Goal: Task Accomplishment & Management: Complete application form

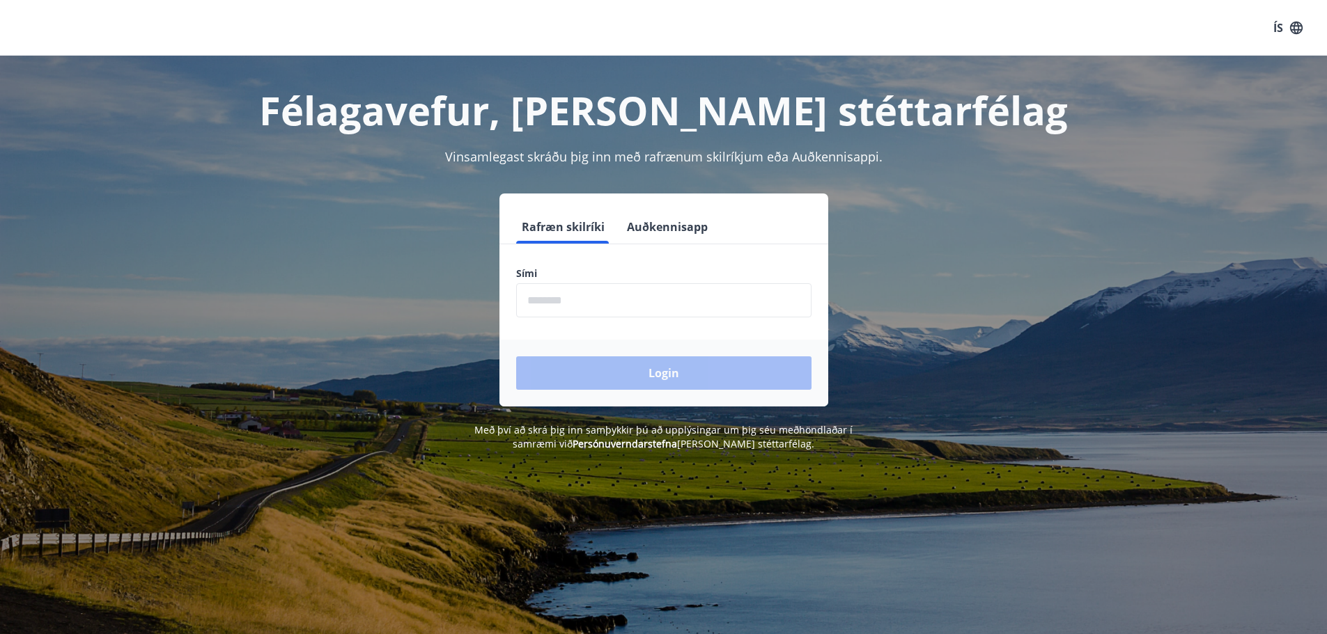
click at [664, 230] on button "Auðkennisapp" at bounding box center [667, 226] width 92 height 33
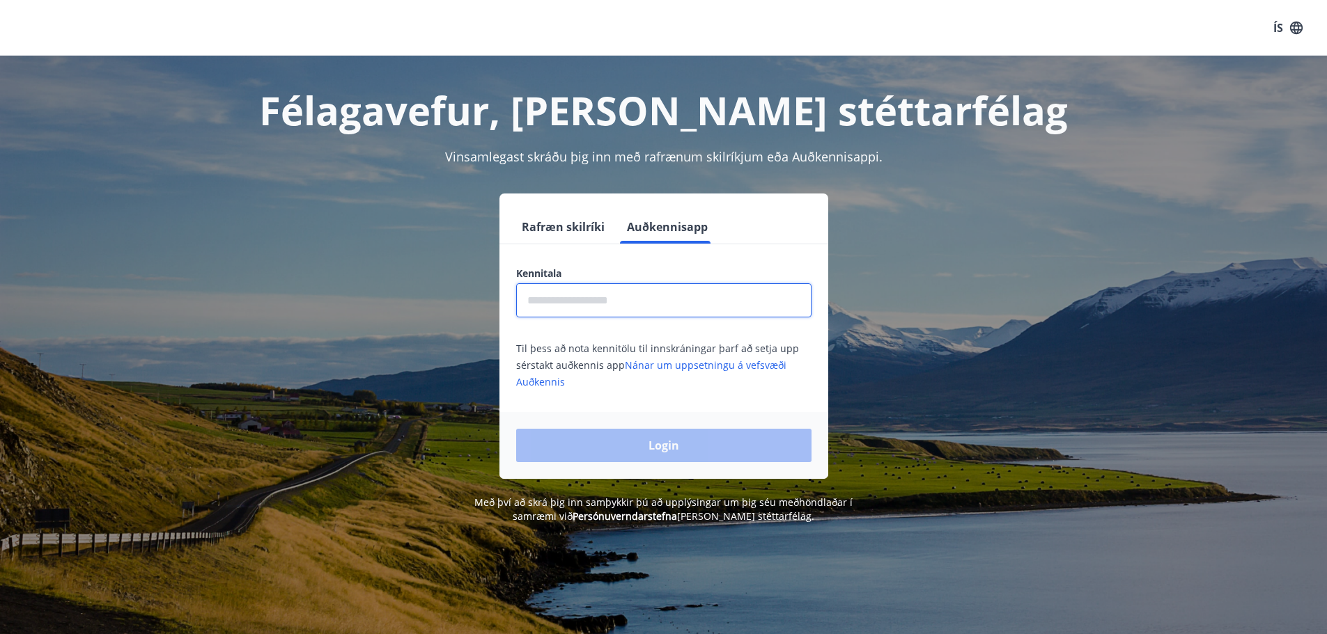
click at [627, 306] on input "text" at bounding box center [663, 300] width 295 height 34
type input "**********"
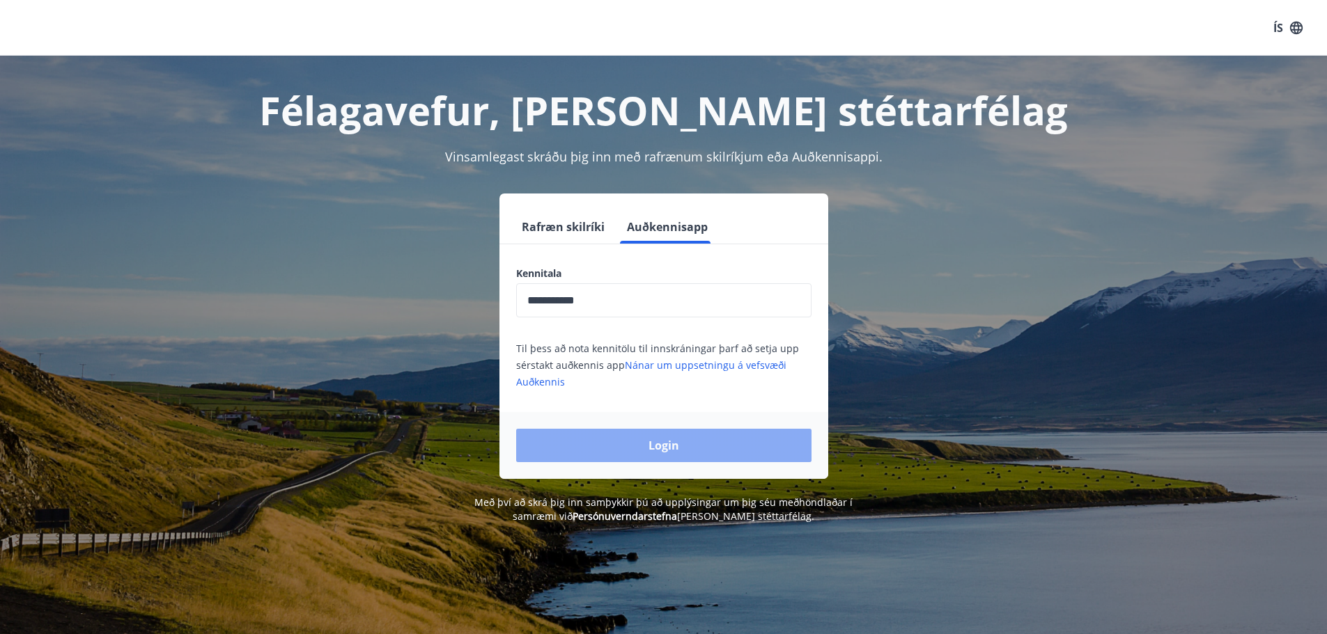
click at [664, 447] on button "Login" at bounding box center [663, 445] width 295 height 33
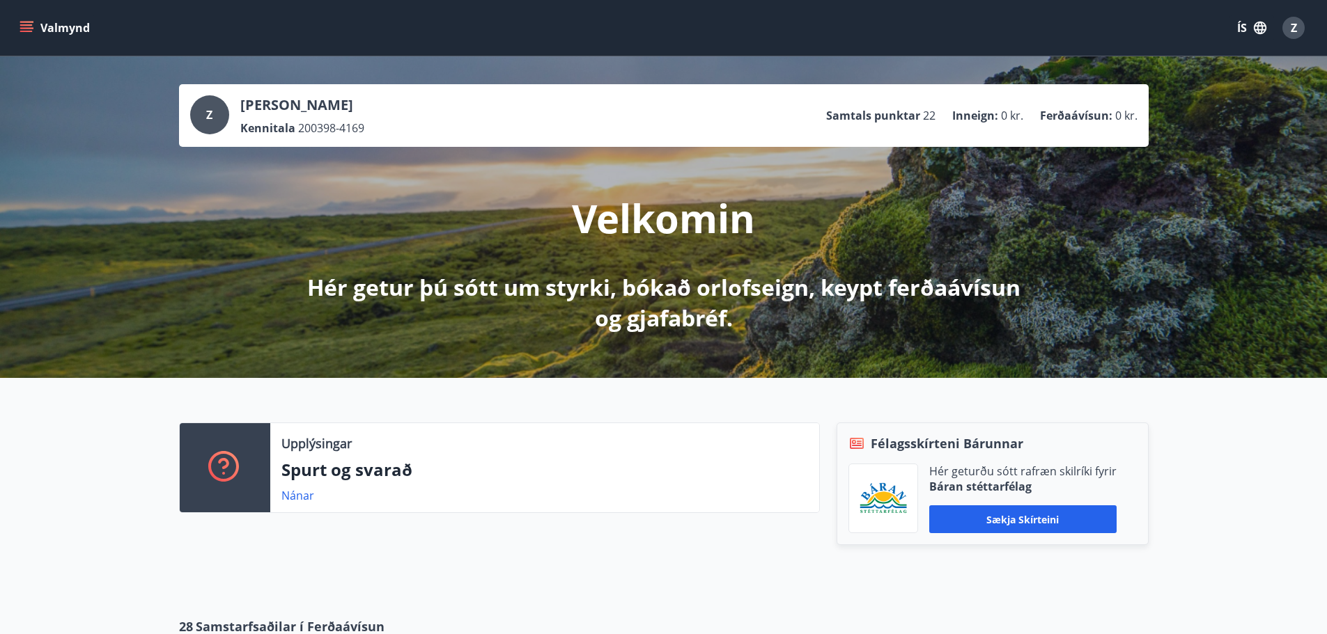
click at [1251, 25] on button "ÍS" at bounding box center [1251, 27] width 45 height 25
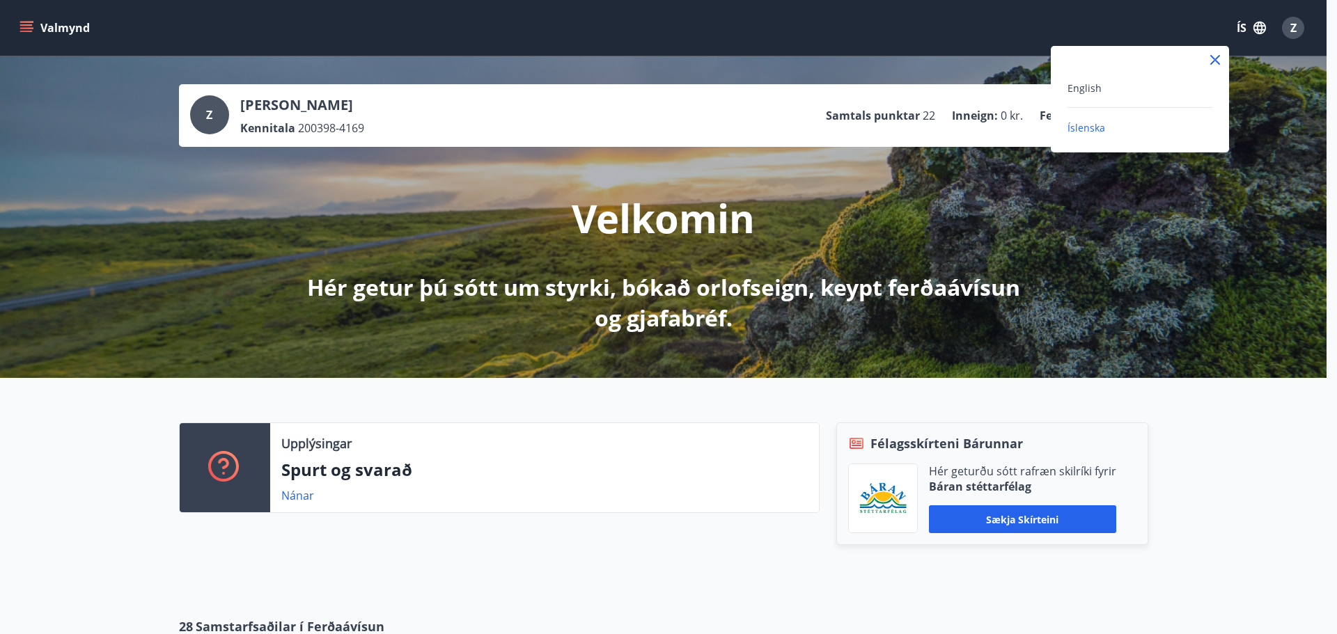
click at [1091, 122] on span "Íslenska" at bounding box center [1087, 127] width 38 height 13
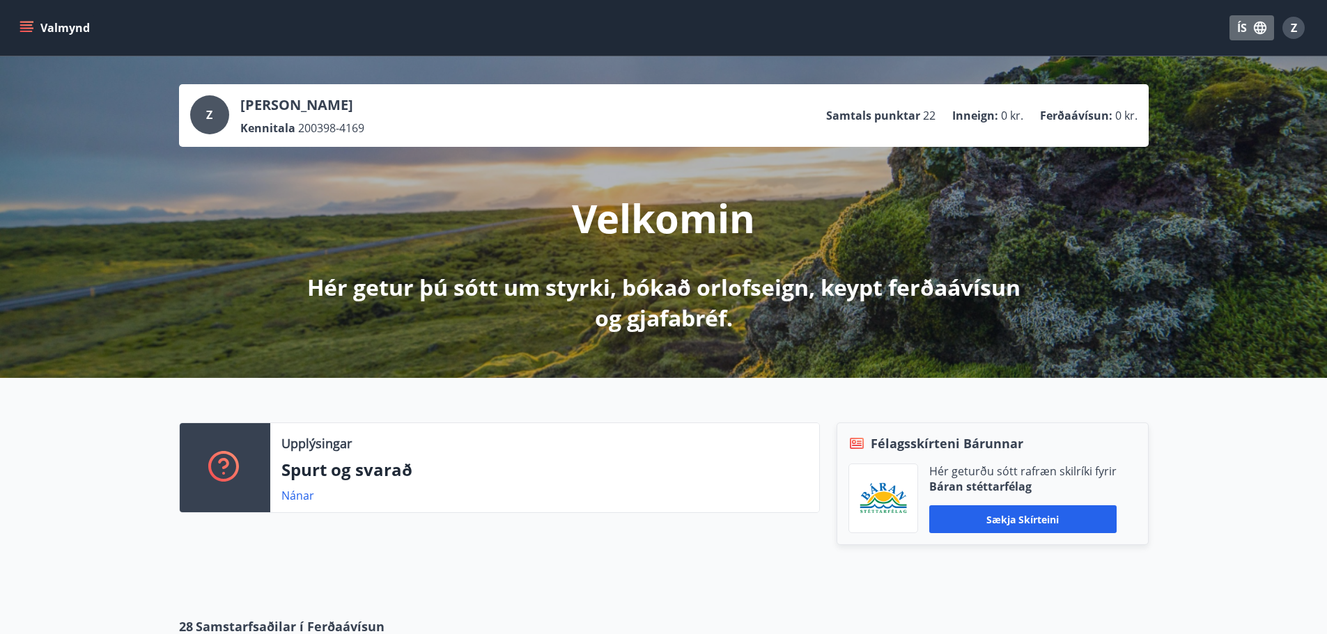
click at [1249, 29] on button "ÍS" at bounding box center [1251, 27] width 45 height 25
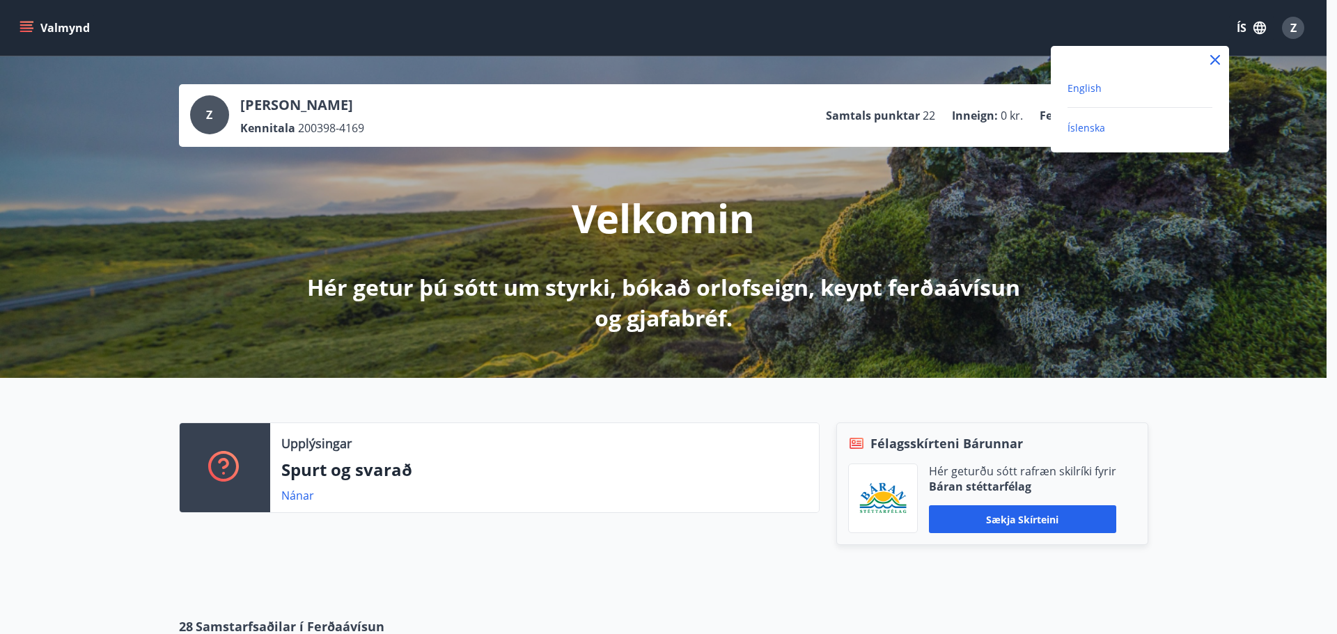
click at [1085, 88] on span "English" at bounding box center [1085, 87] width 34 height 13
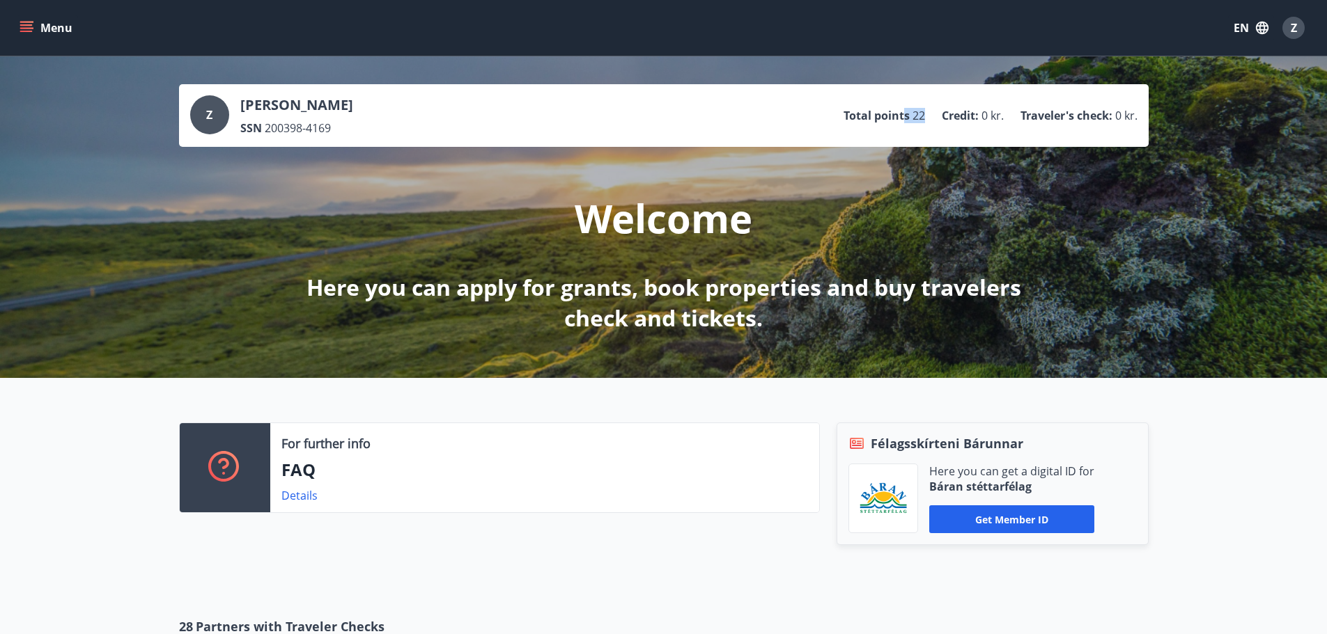
drag, startPoint x: 905, startPoint y: 118, endPoint x: 924, endPoint y: 119, distance: 18.9
click at [924, 119] on ul "Total points 22 Credit : 0 kr. Traveler's check : 0 kr." at bounding box center [990, 115] width 294 height 26
click at [924, 122] on ul "Total points 22 Credit : 0 kr. Traveler's check : 0 kr." at bounding box center [990, 115] width 294 height 26
click at [1288, 29] on div "Z" at bounding box center [1293, 28] width 22 height 22
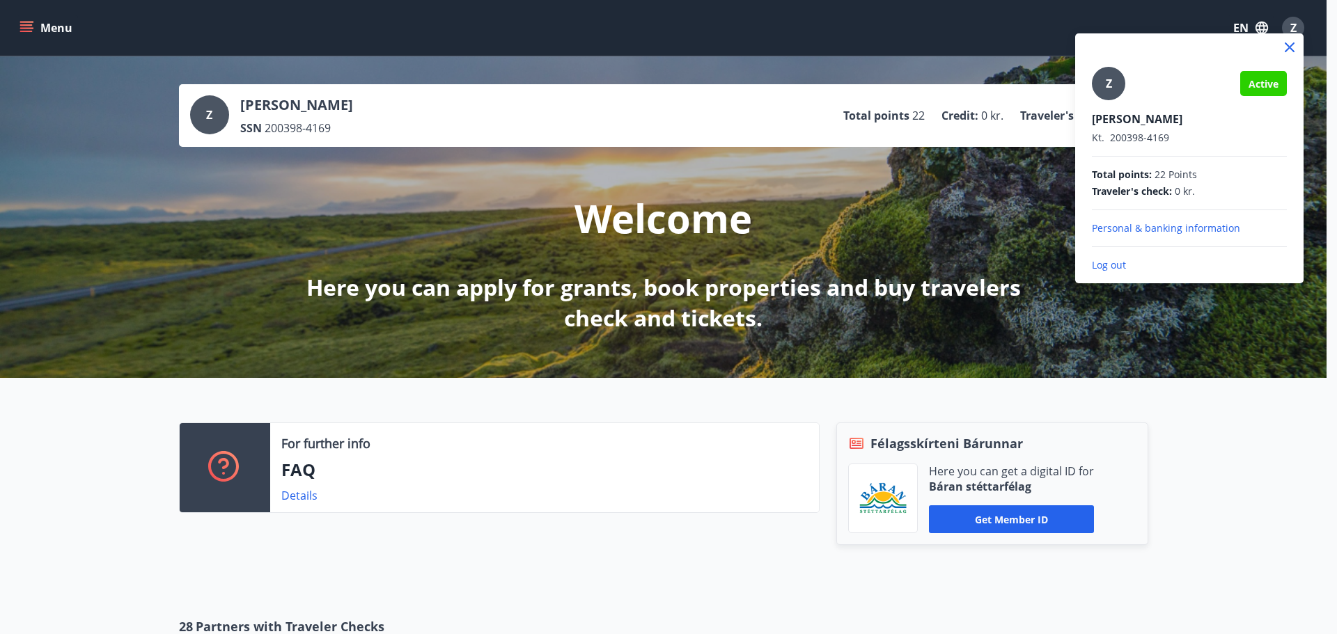
click at [1152, 230] on p "Personal & banking information" at bounding box center [1189, 228] width 195 height 14
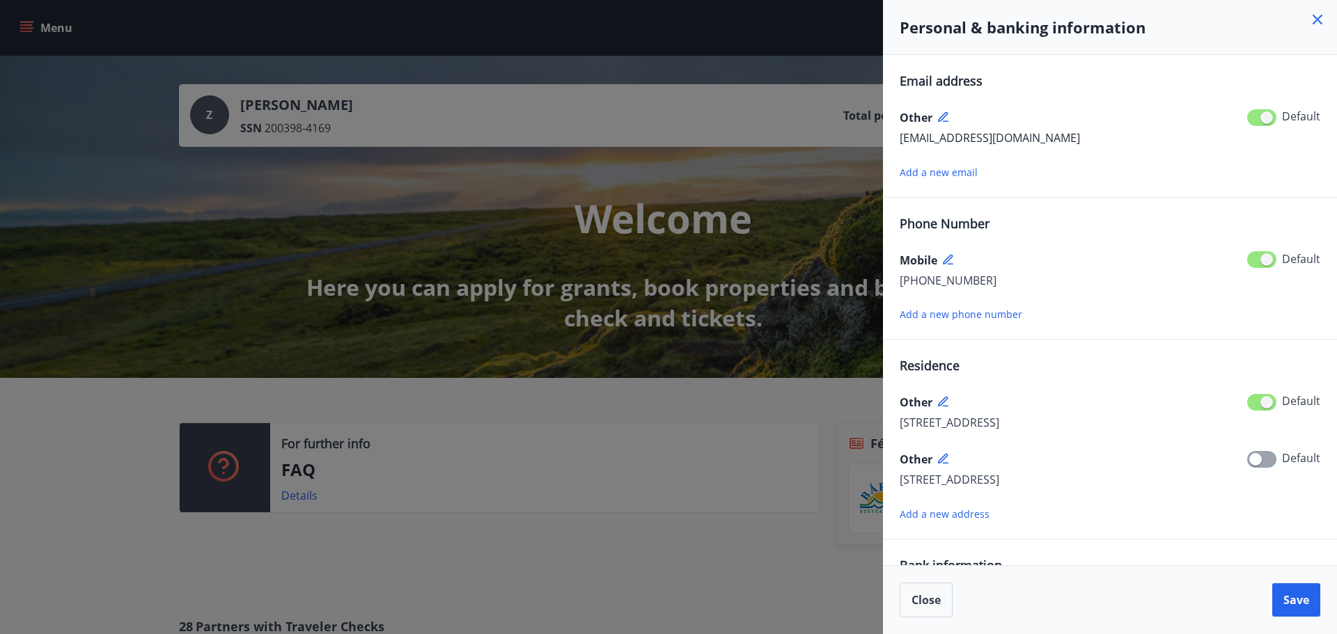
click at [693, 270] on div at bounding box center [668, 317] width 1337 height 634
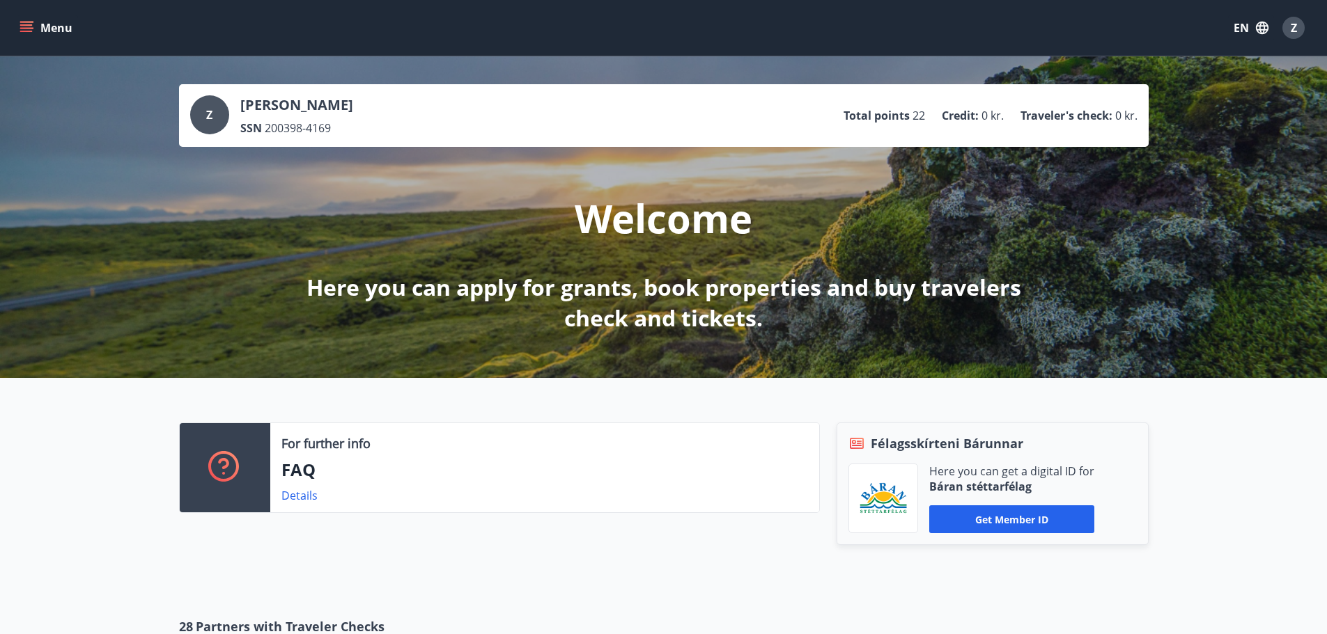
click at [239, 100] on div "Z [PERSON_NAME] SSN 200398-4169" at bounding box center [271, 115] width 163 height 40
drag, startPoint x: 892, startPoint y: 124, endPoint x: 881, endPoint y: 136, distance: 16.3
click at [890, 123] on ul "Total points 22 Credit : 0 kr. Traveler's check : 0 kr." at bounding box center [990, 115] width 294 height 26
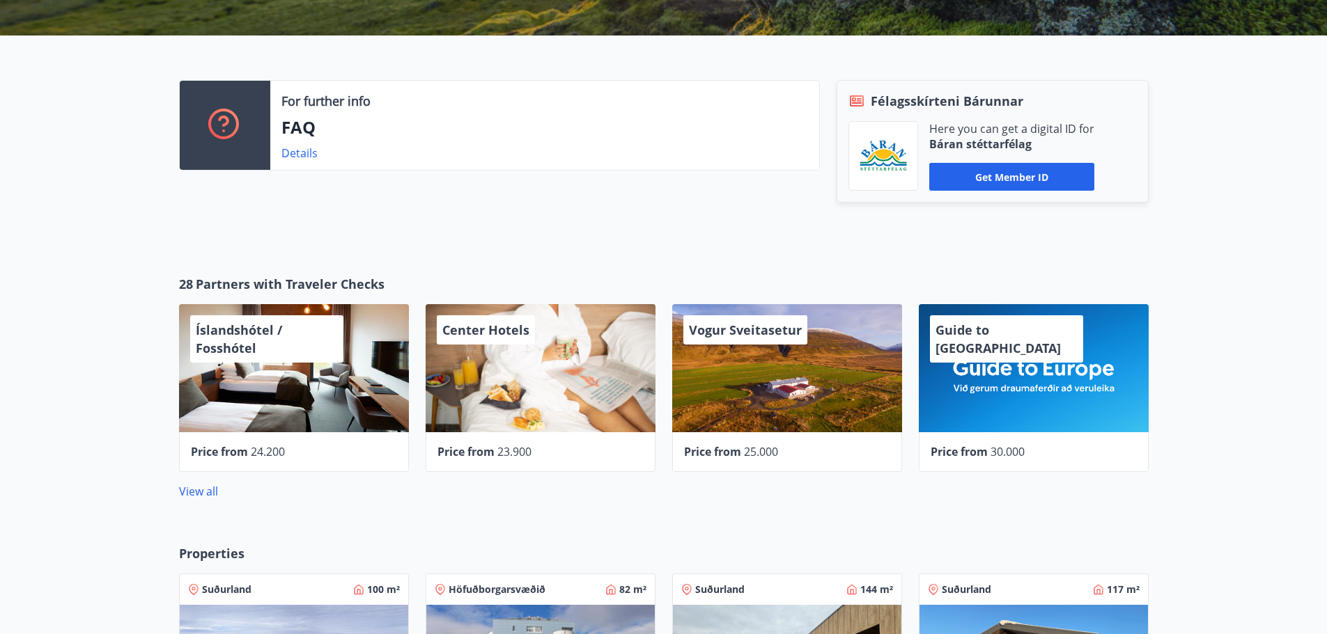
scroll to position [348, 0]
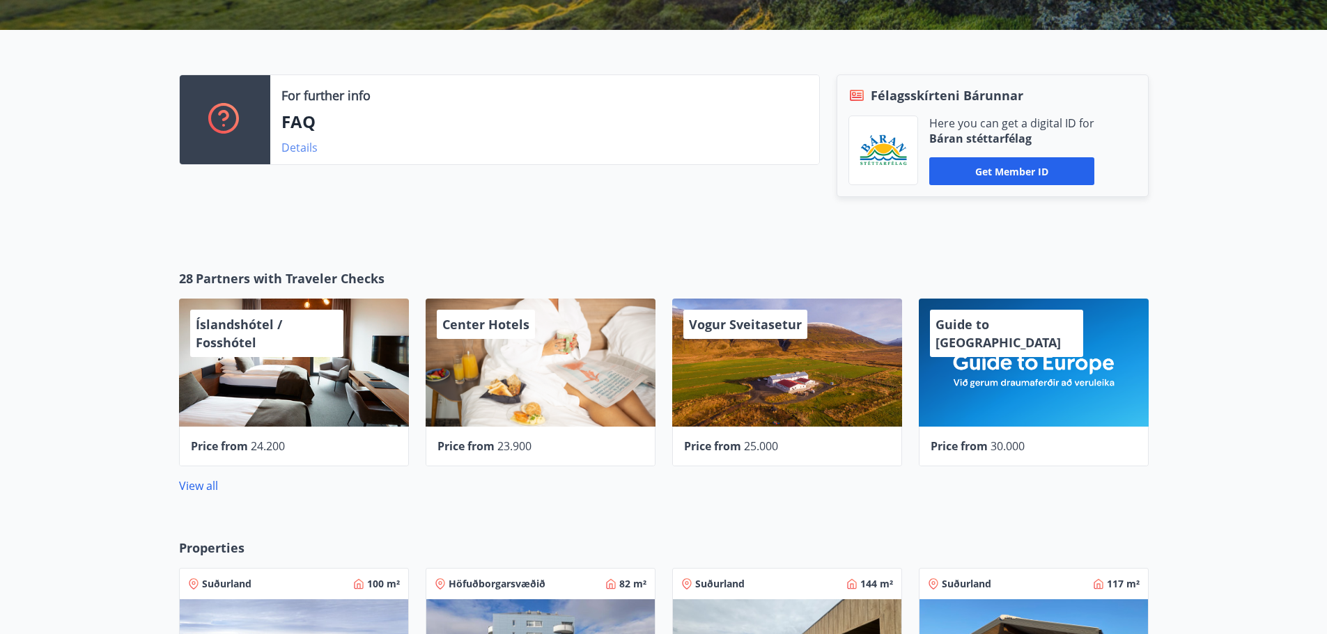
click at [292, 146] on link "Details" at bounding box center [299, 147] width 36 height 15
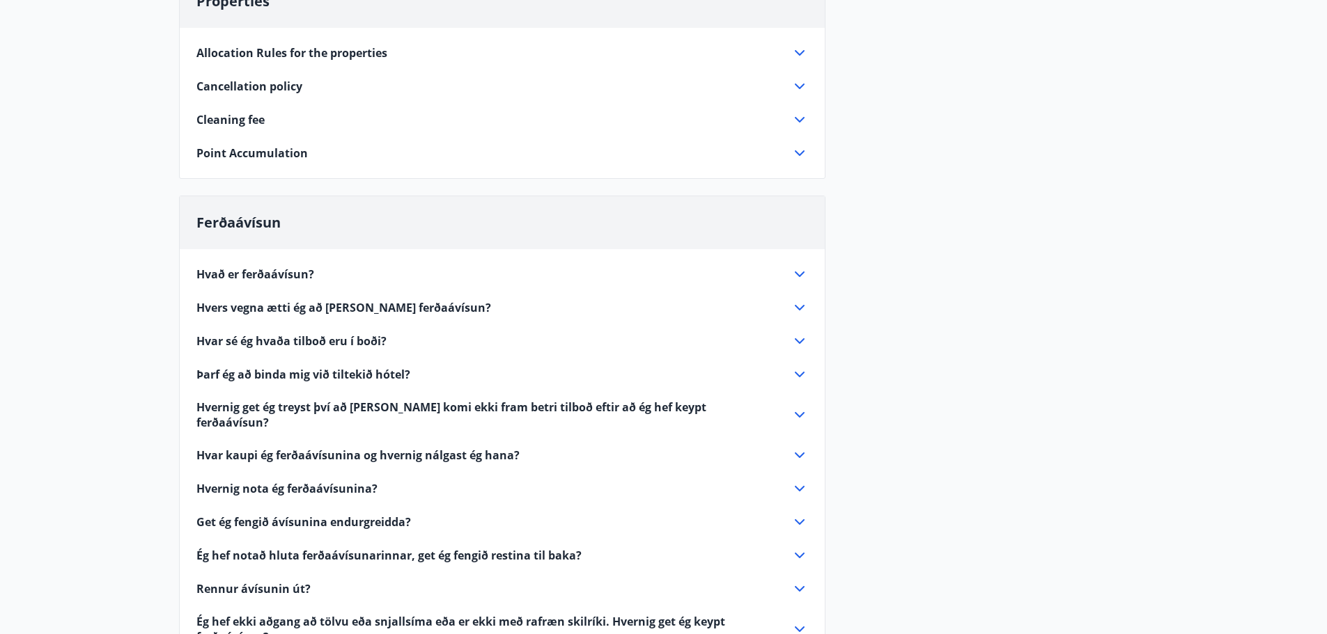
scroll to position [139, 0]
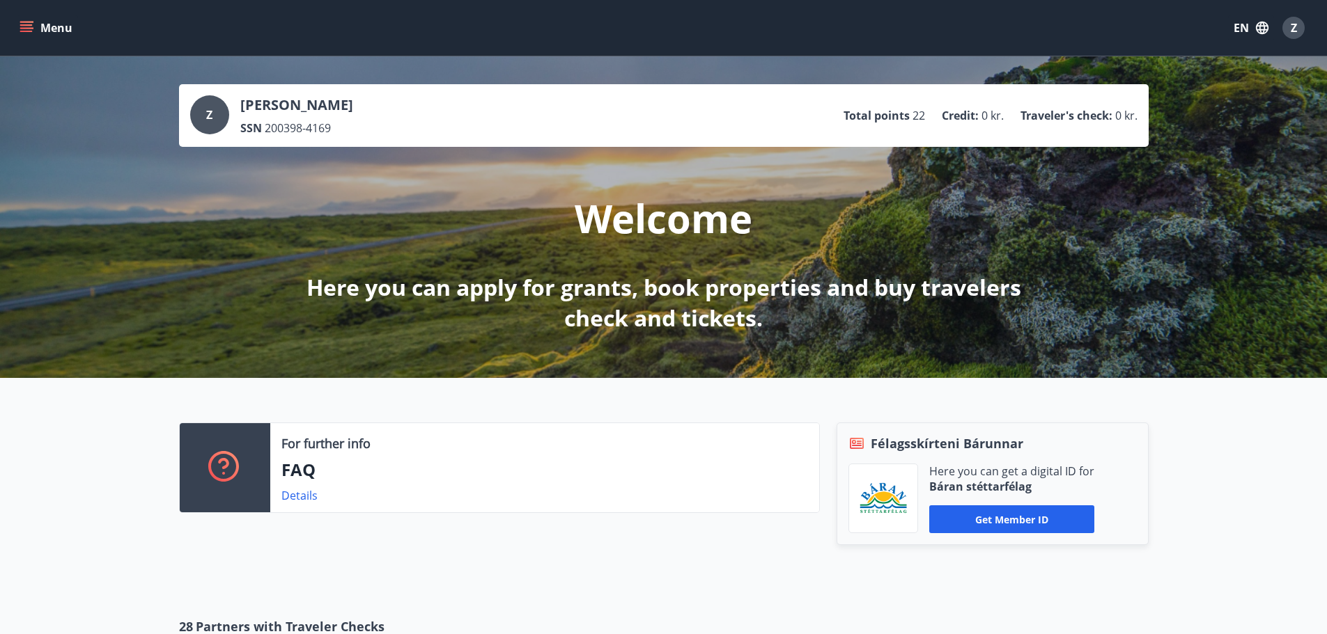
click at [56, 29] on button "Menu" at bounding box center [47, 27] width 61 height 25
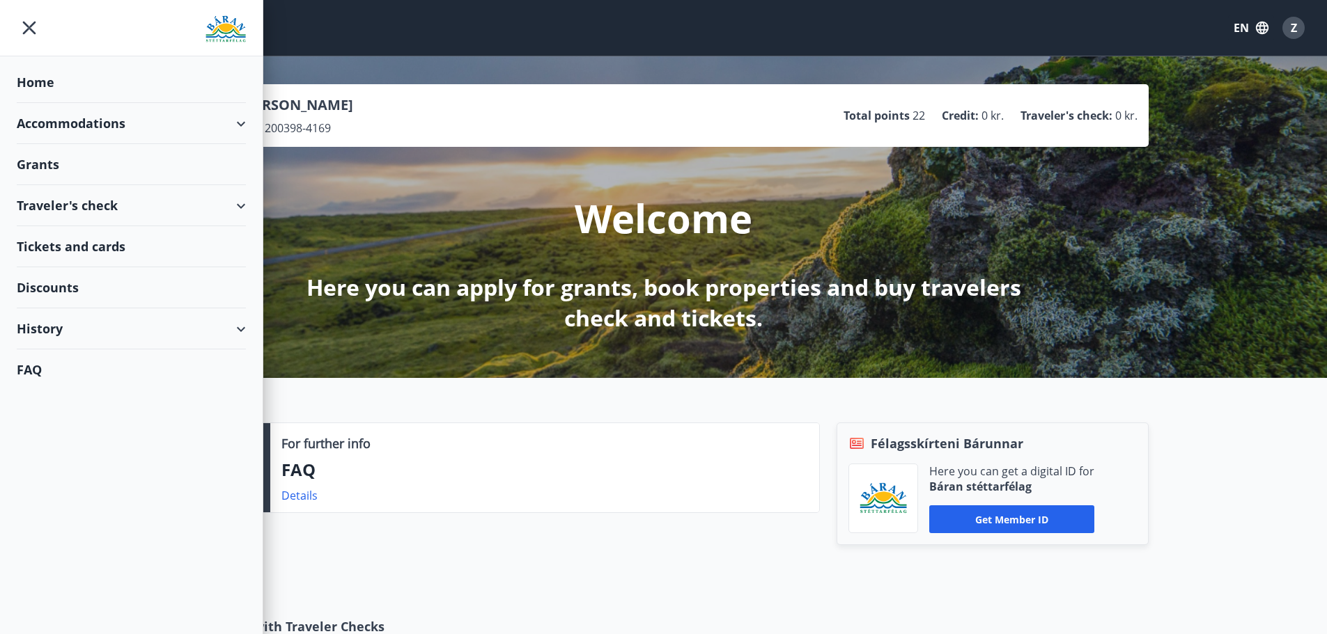
click at [233, 201] on div "Traveler's check" at bounding box center [131, 205] width 229 height 41
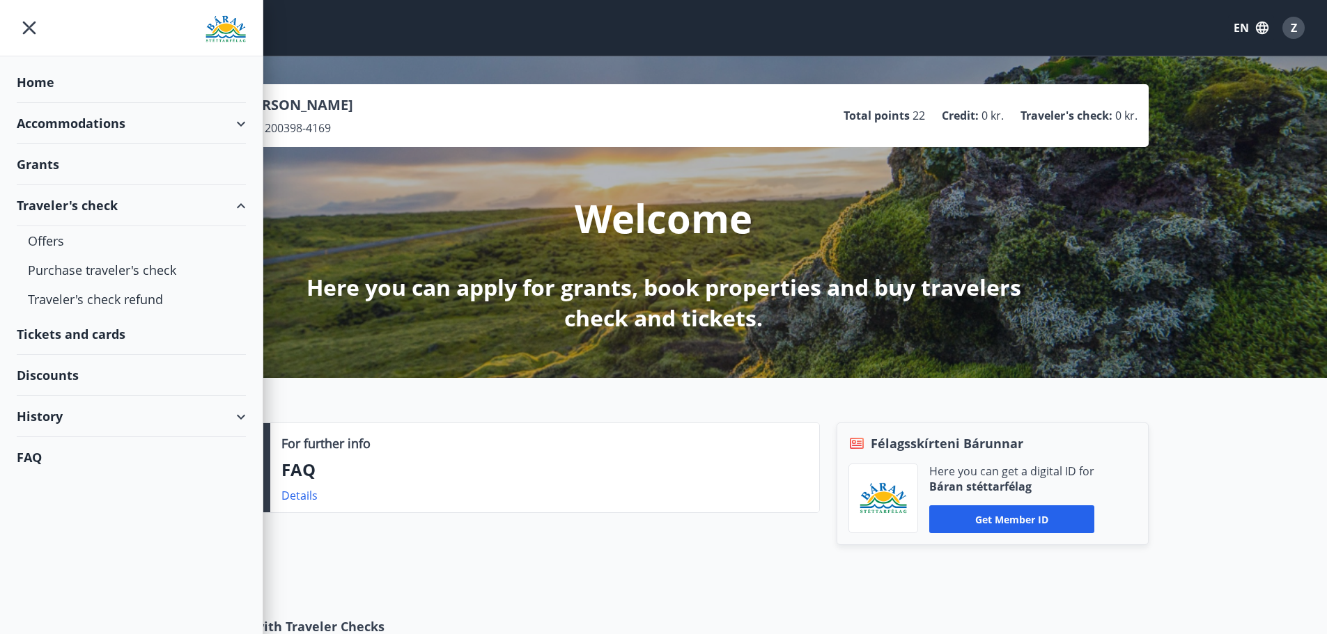
click at [233, 203] on div "Traveler's check" at bounding box center [131, 205] width 229 height 41
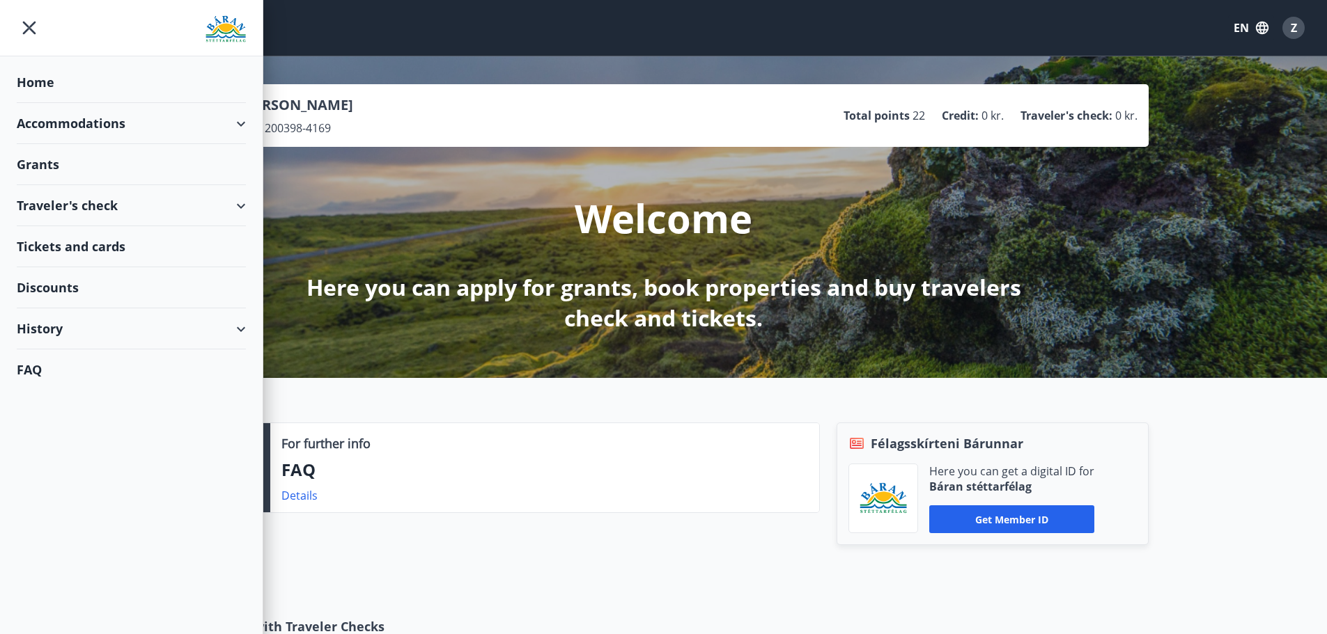
click at [227, 162] on div "Grants" at bounding box center [131, 164] width 229 height 41
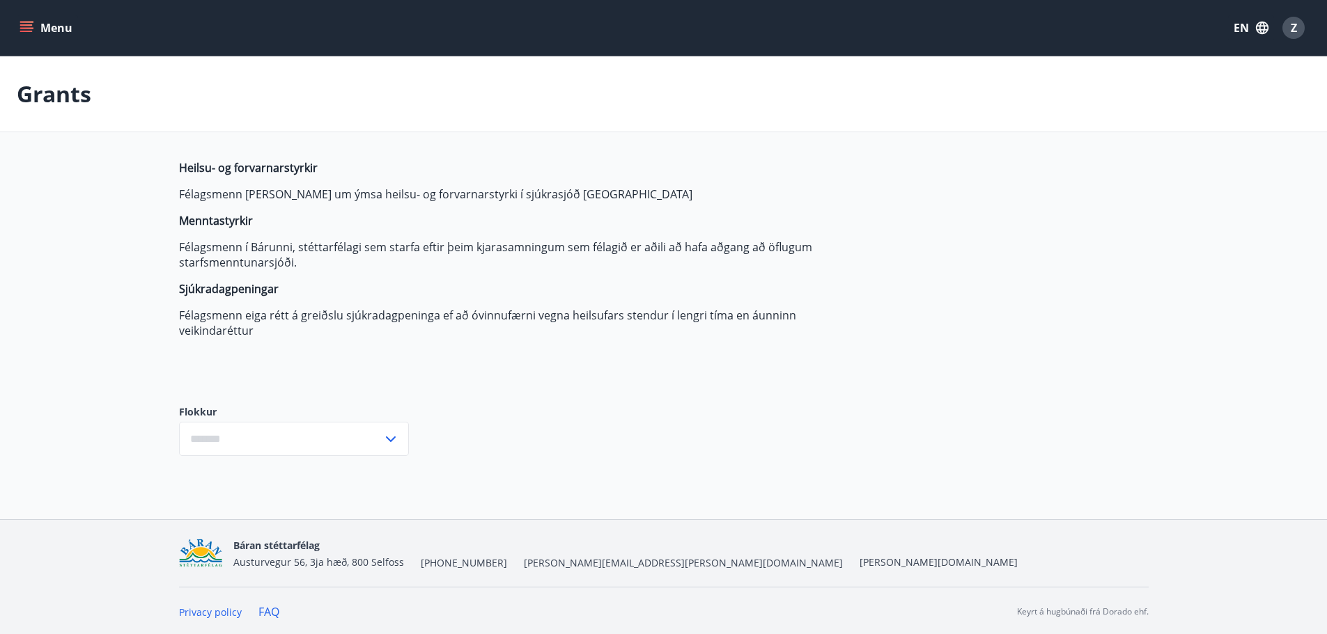
type input "***"
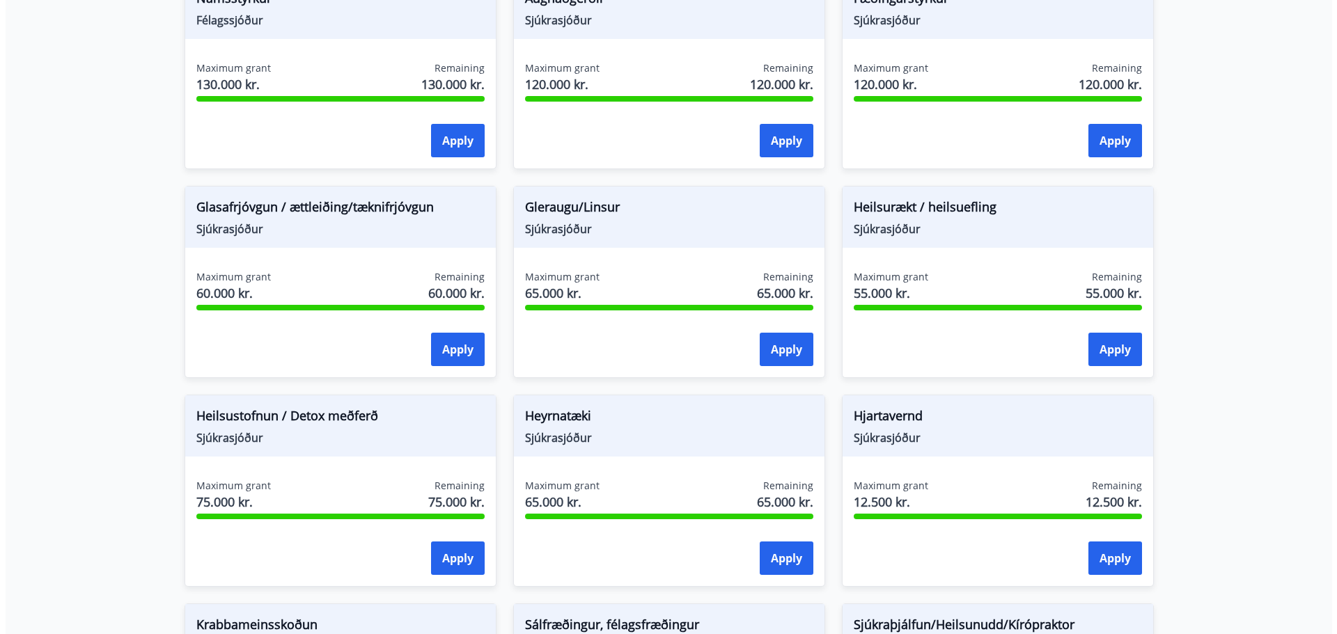
scroll to position [488, 0]
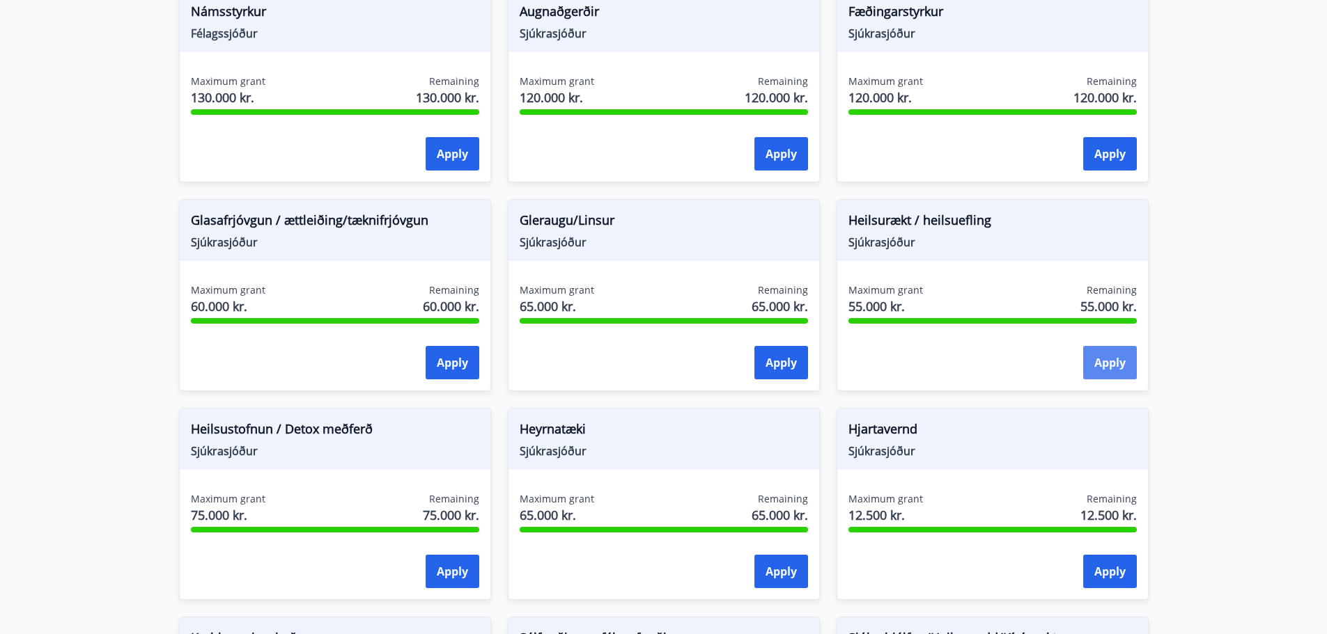
click at [1091, 361] on button "Apply" at bounding box center [1110, 362] width 54 height 33
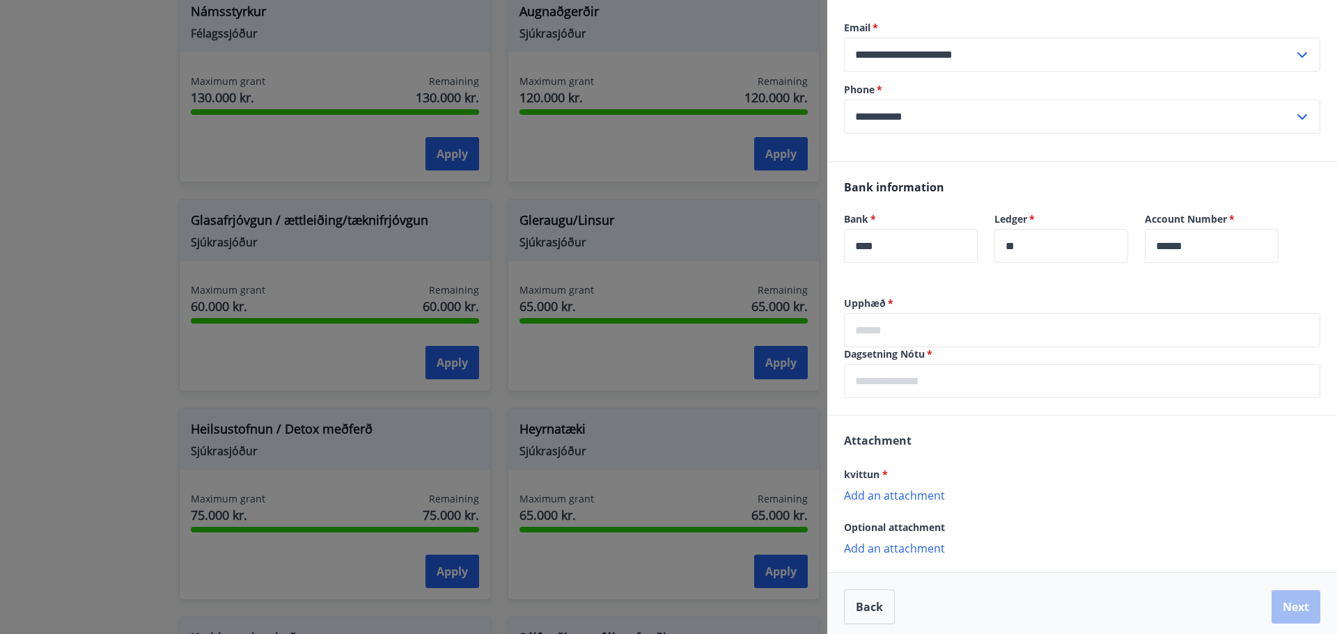
scroll to position [178, 0]
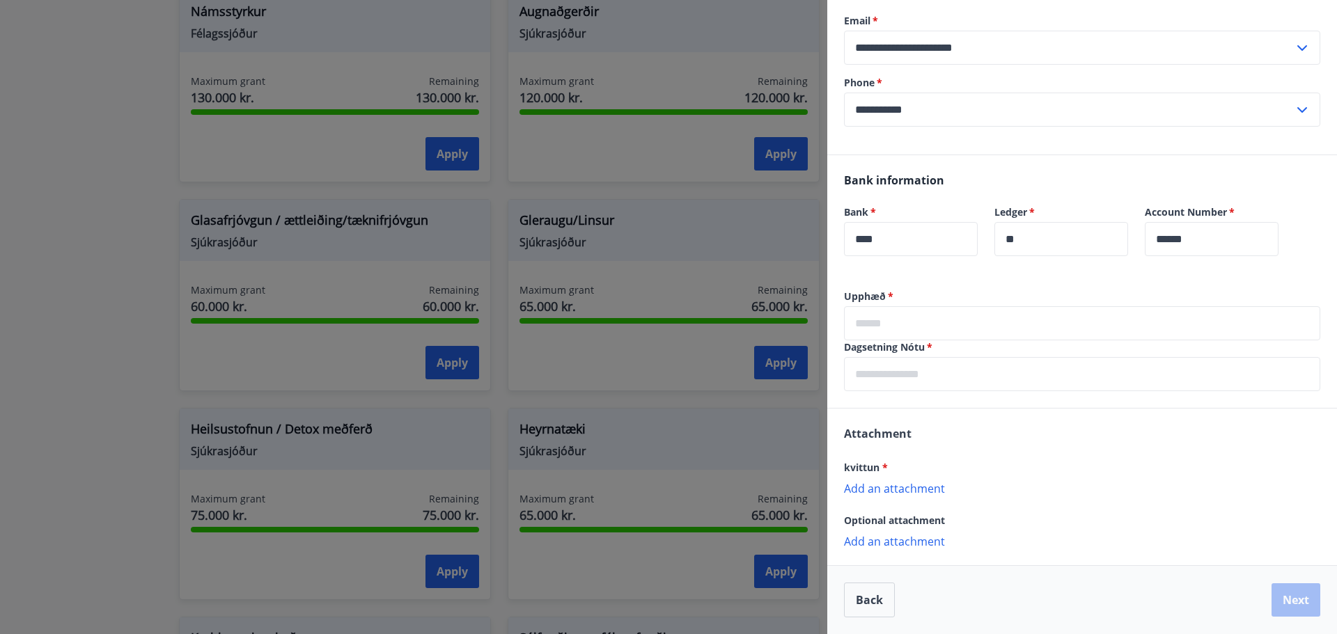
click at [895, 490] on p "Add an attachment" at bounding box center [1082, 488] width 476 height 14
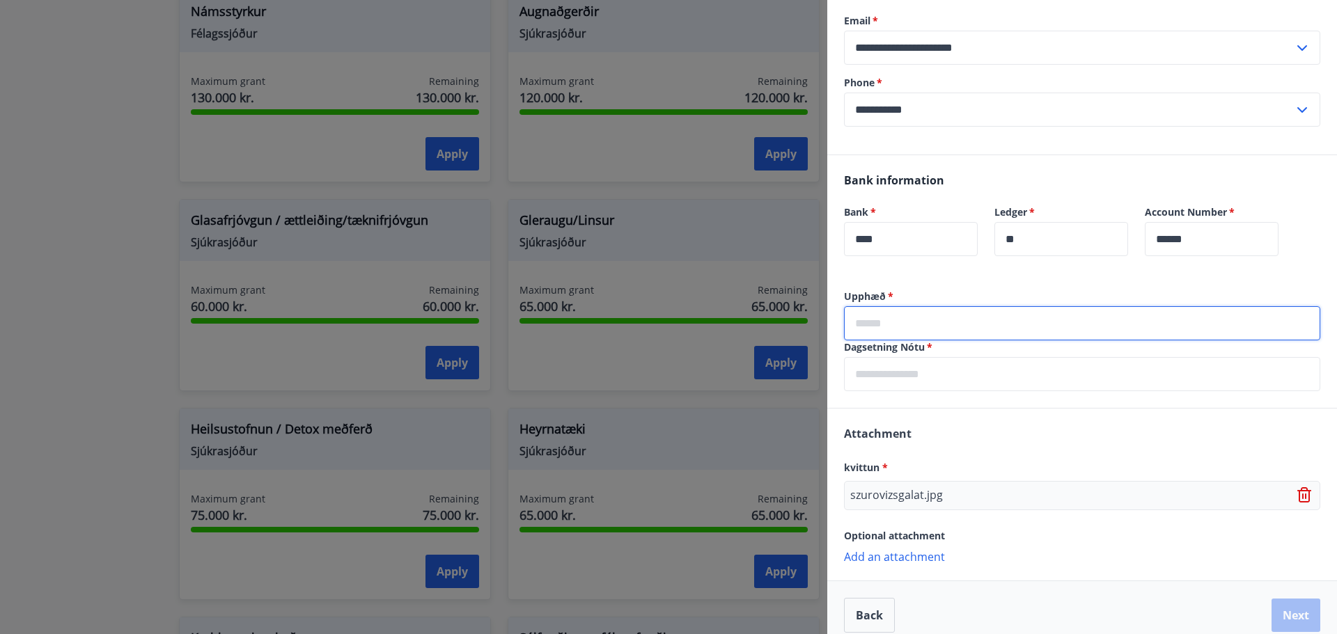
click at [908, 322] on input "text" at bounding box center [1082, 323] width 476 height 34
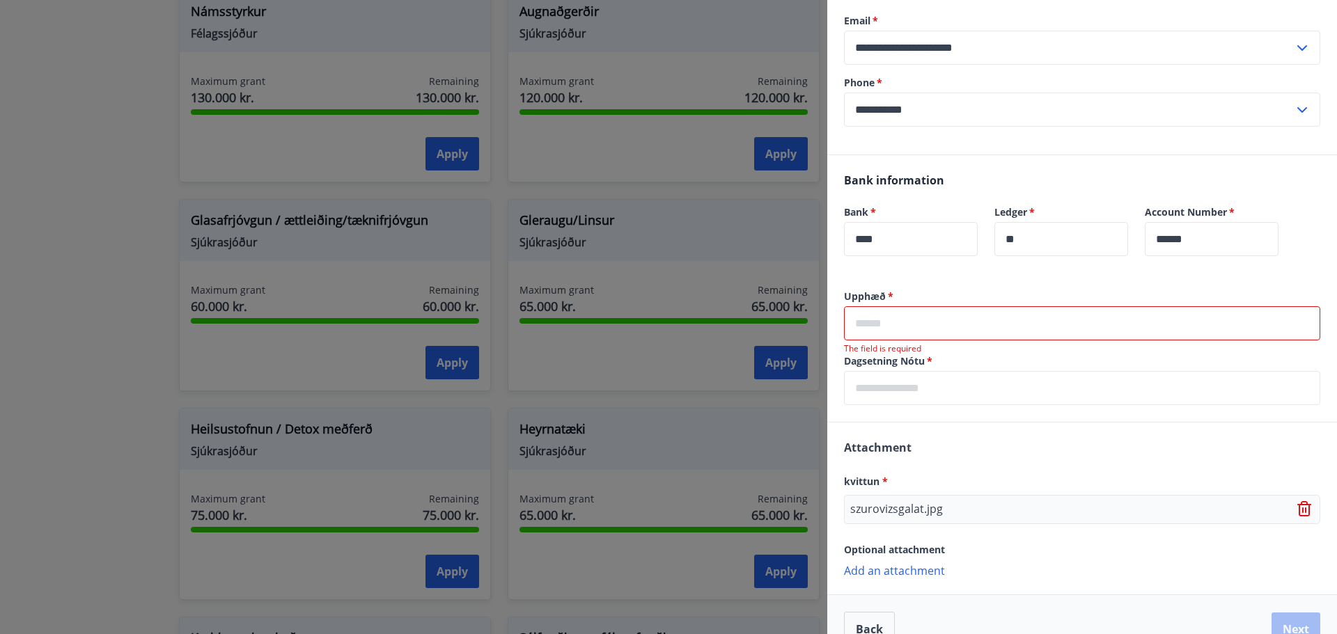
click at [1085, 313] on input "text" at bounding box center [1082, 323] width 476 height 34
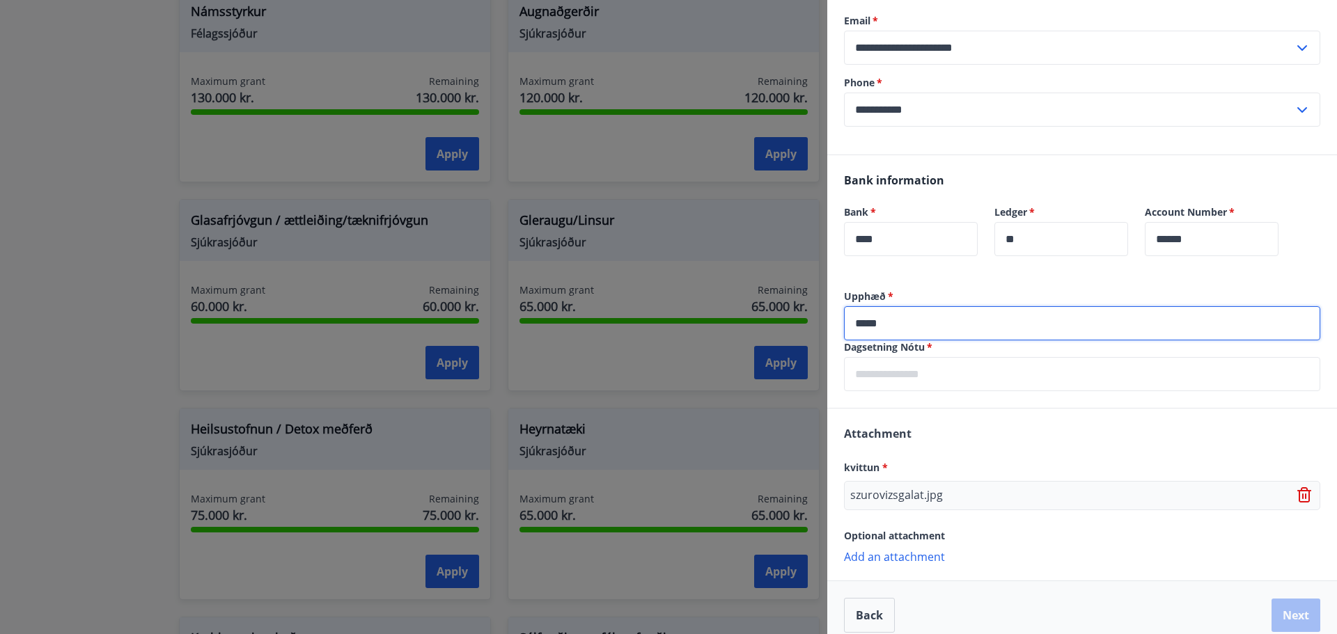
type input "*****"
click at [942, 376] on input "text" at bounding box center [1082, 374] width 476 height 34
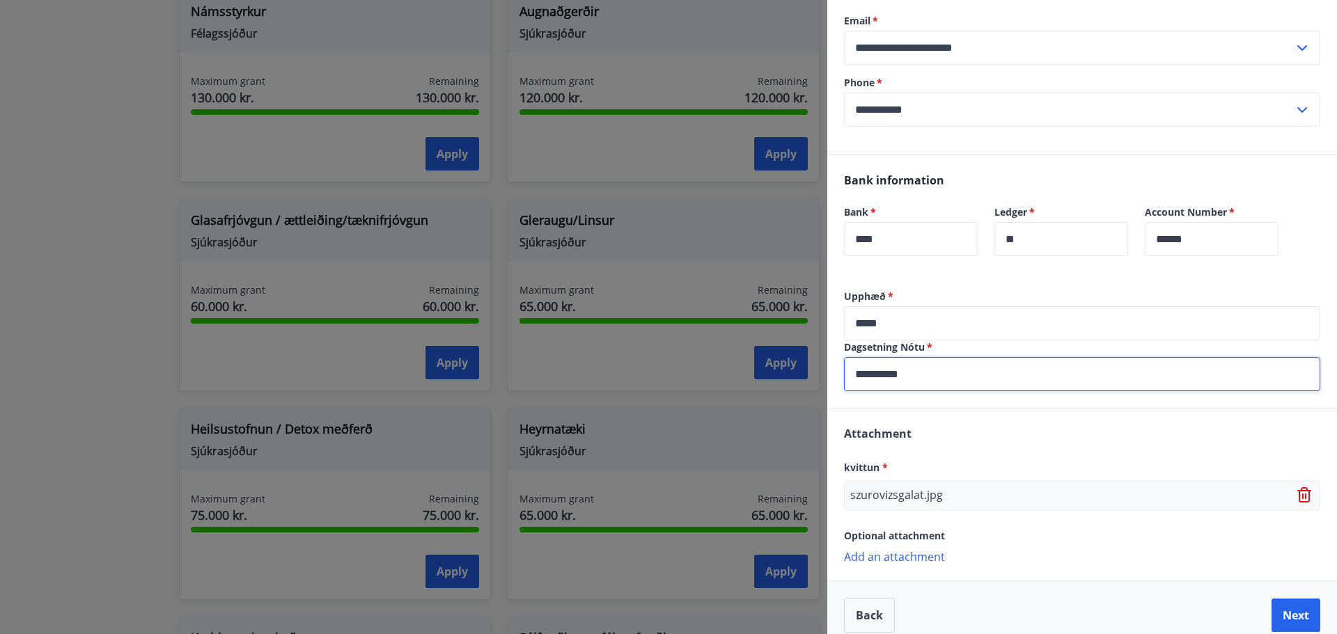
type input "**********"
click at [963, 406] on div "**********" at bounding box center [1082, 349] width 510 height 118
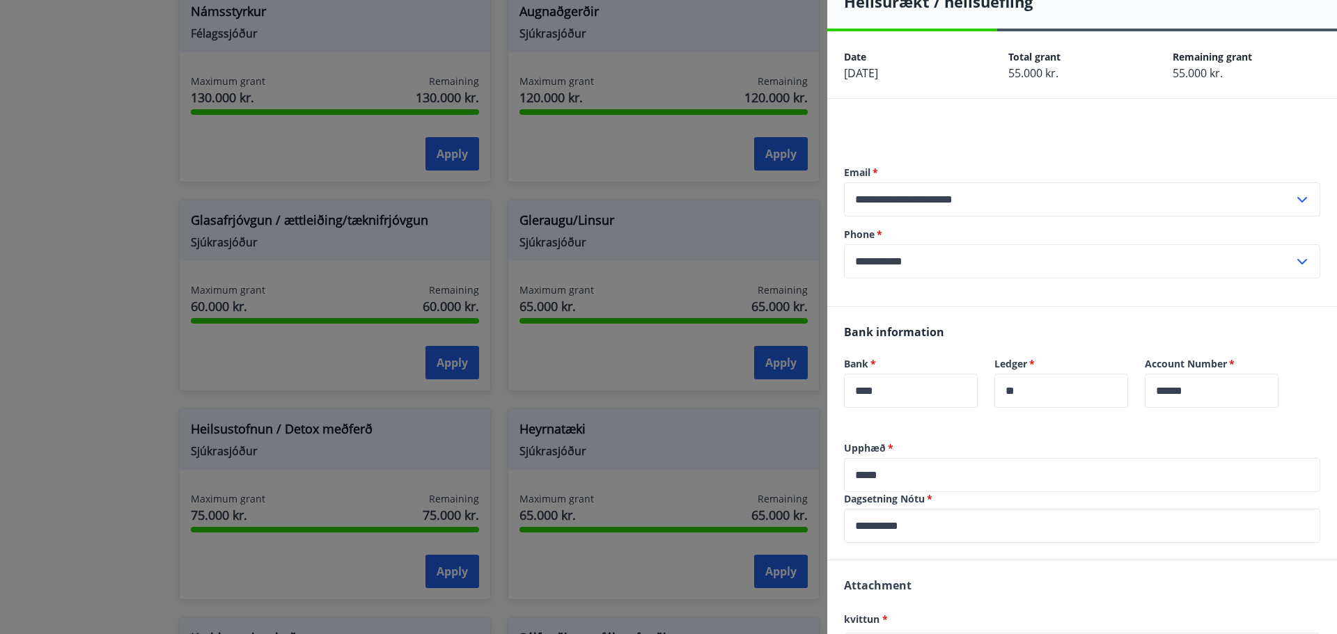
scroll to position [0, 0]
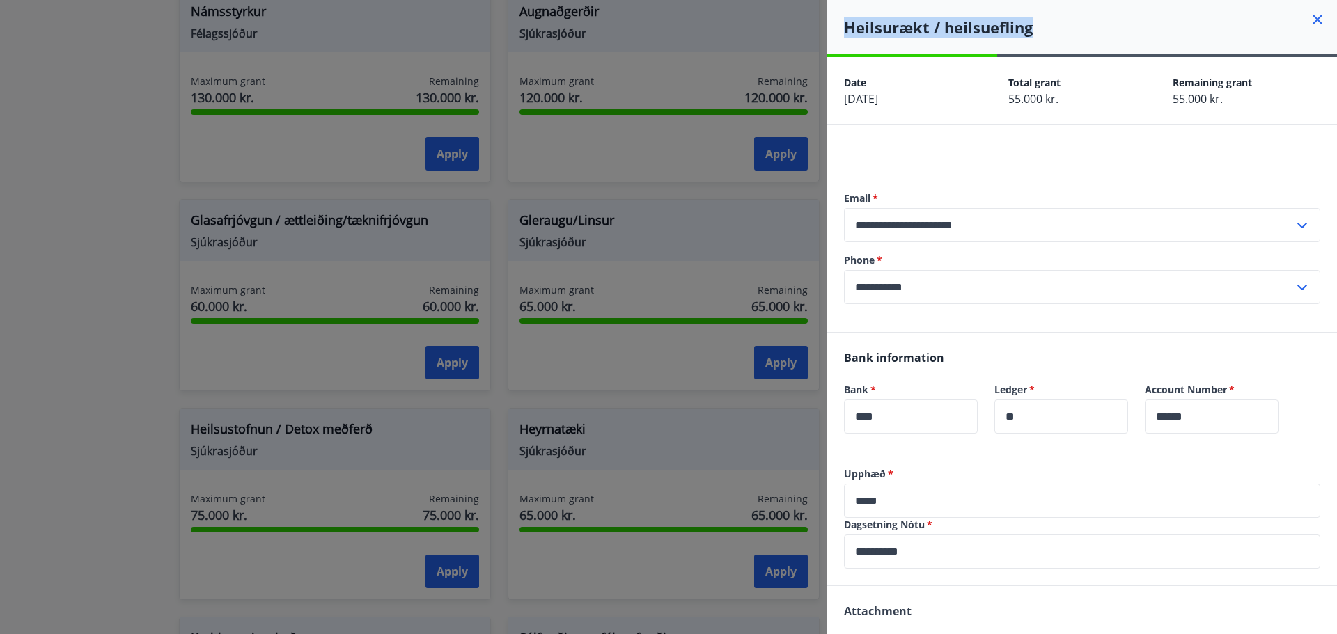
drag, startPoint x: 846, startPoint y: 26, endPoint x: 1031, endPoint y: 32, distance: 184.7
click at [1029, 32] on h4 "Heilsurækt / heilsuefling" at bounding box center [1090, 27] width 493 height 21
click at [1031, 33] on h4 "Heilsurækt / heilsuefling" at bounding box center [1090, 27] width 493 height 21
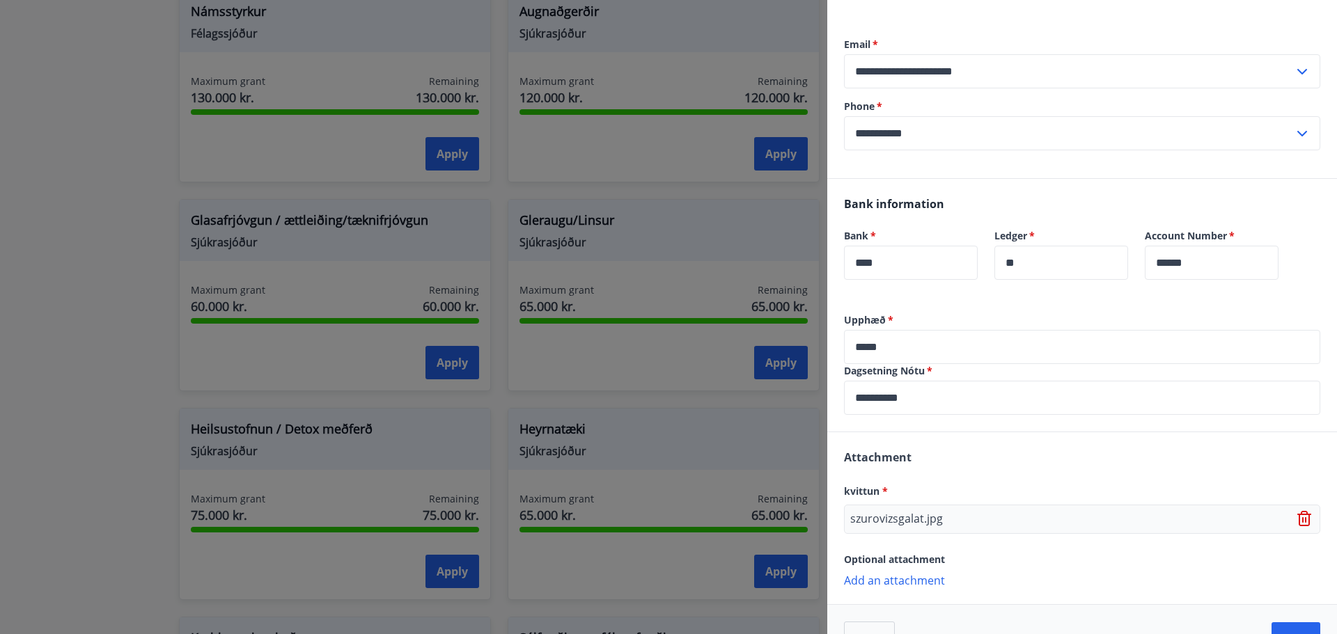
scroll to position [193, 0]
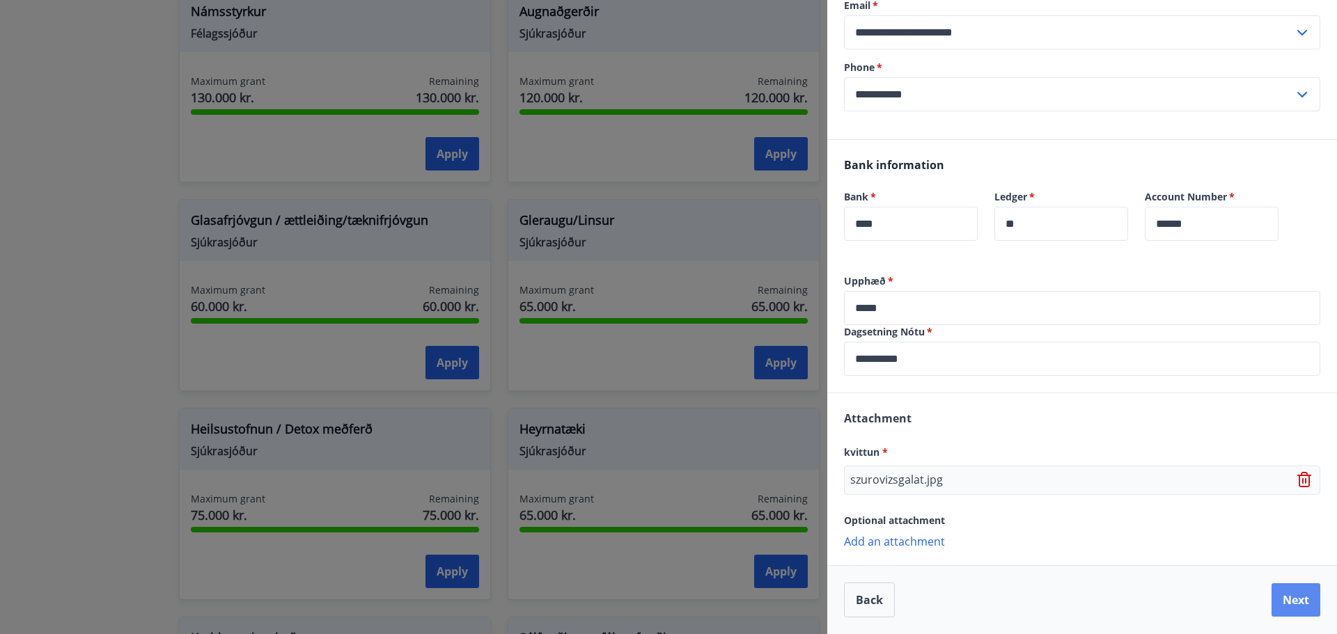
click at [1275, 602] on button "Next" at bounding box center [1296, 600] width 49 height 33
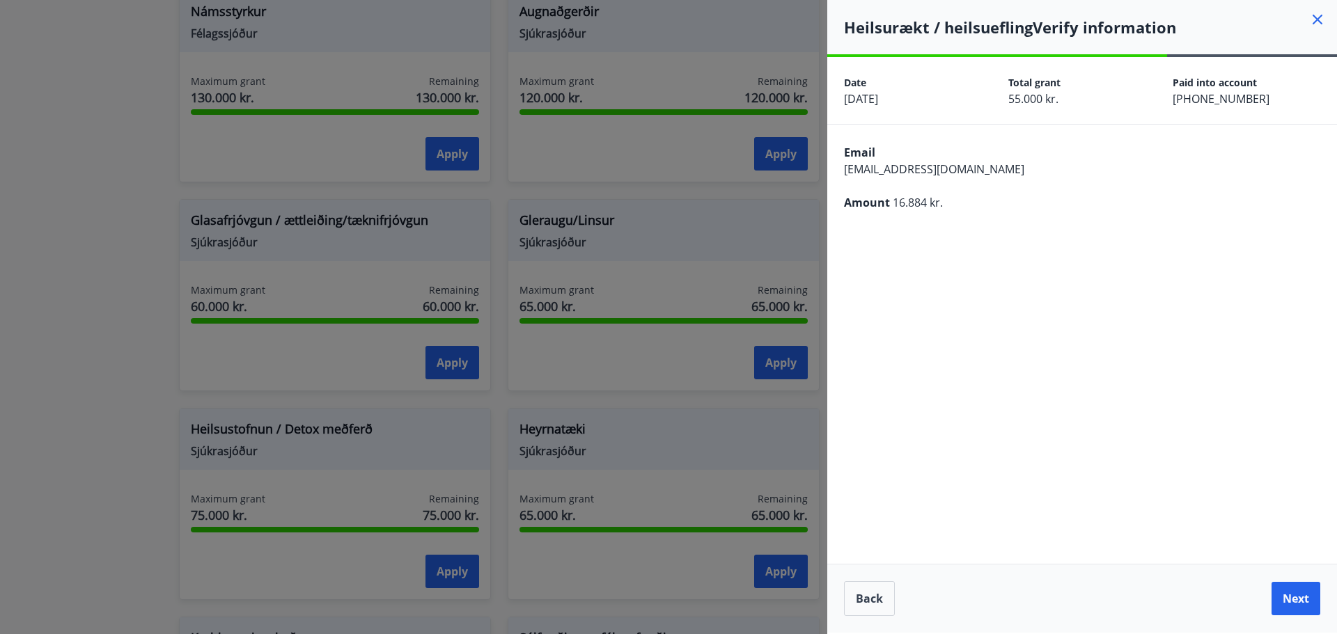
scroll to position [0, 0]
click at [1291, 598] on button "Next" at bounding box center [1296, 598] width 49 height 33
